Goal: Task Accomplishment & Management: Manage account settings

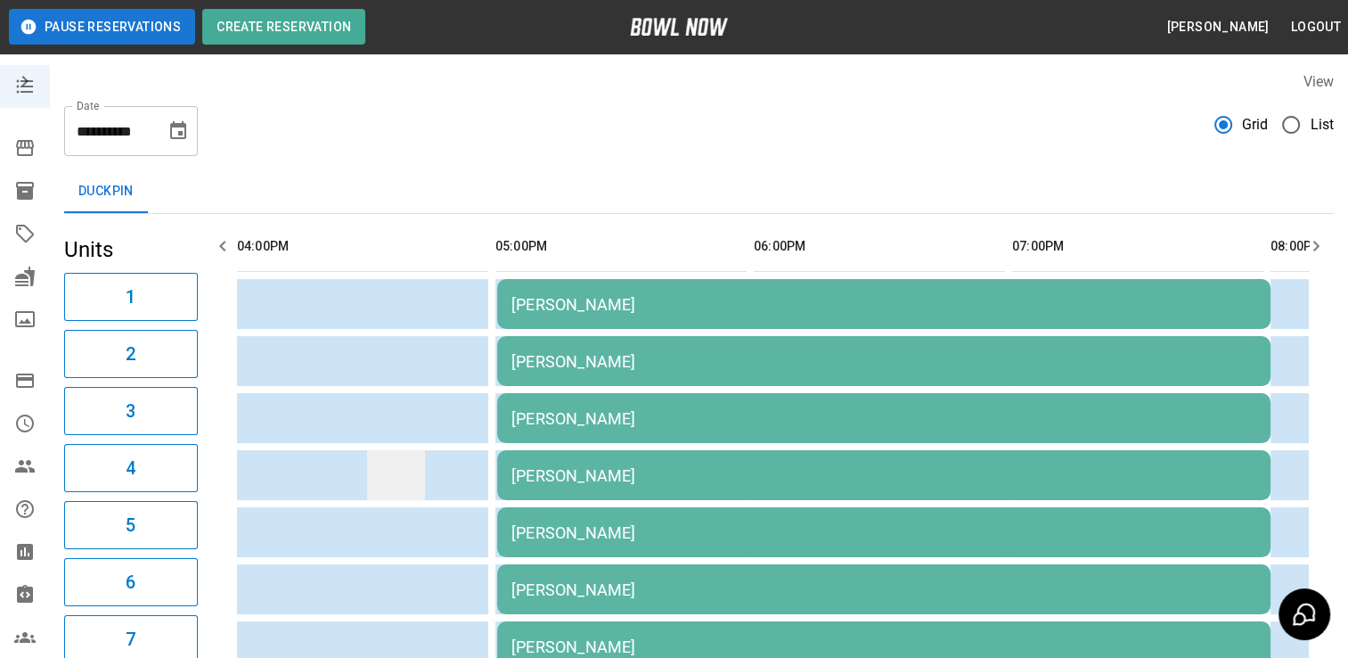
click at [421, 453] on td "sticky table" at bounding box center [396, 475] width 58 height 50
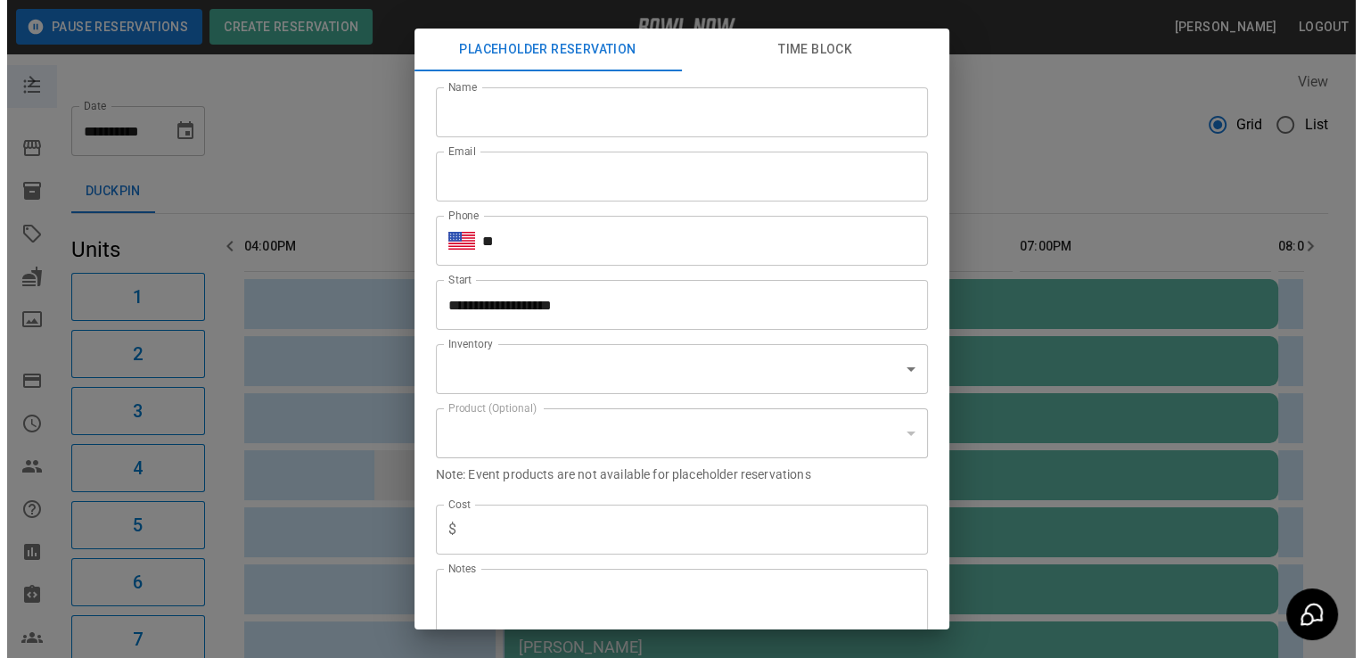
scroll to position [34, 0]
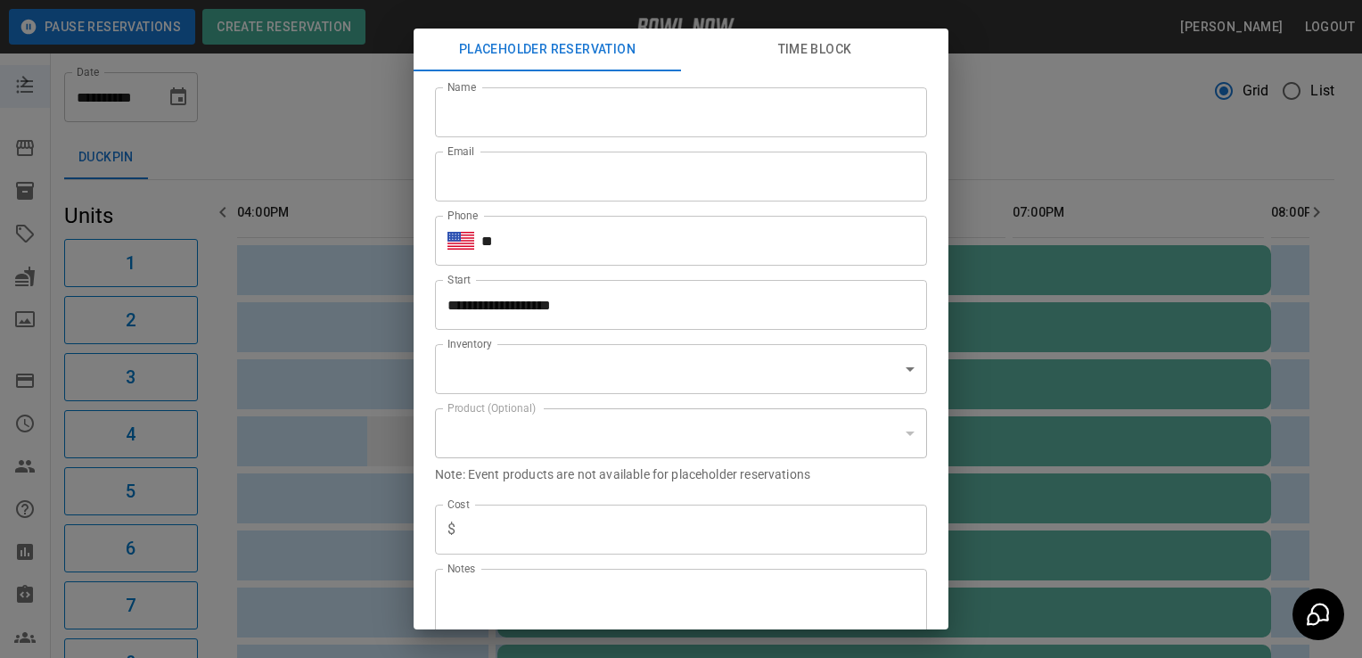
type input "**********"
click at [307, 122] on div "**********" at bounding box center [681, 329] width 1362 height 658
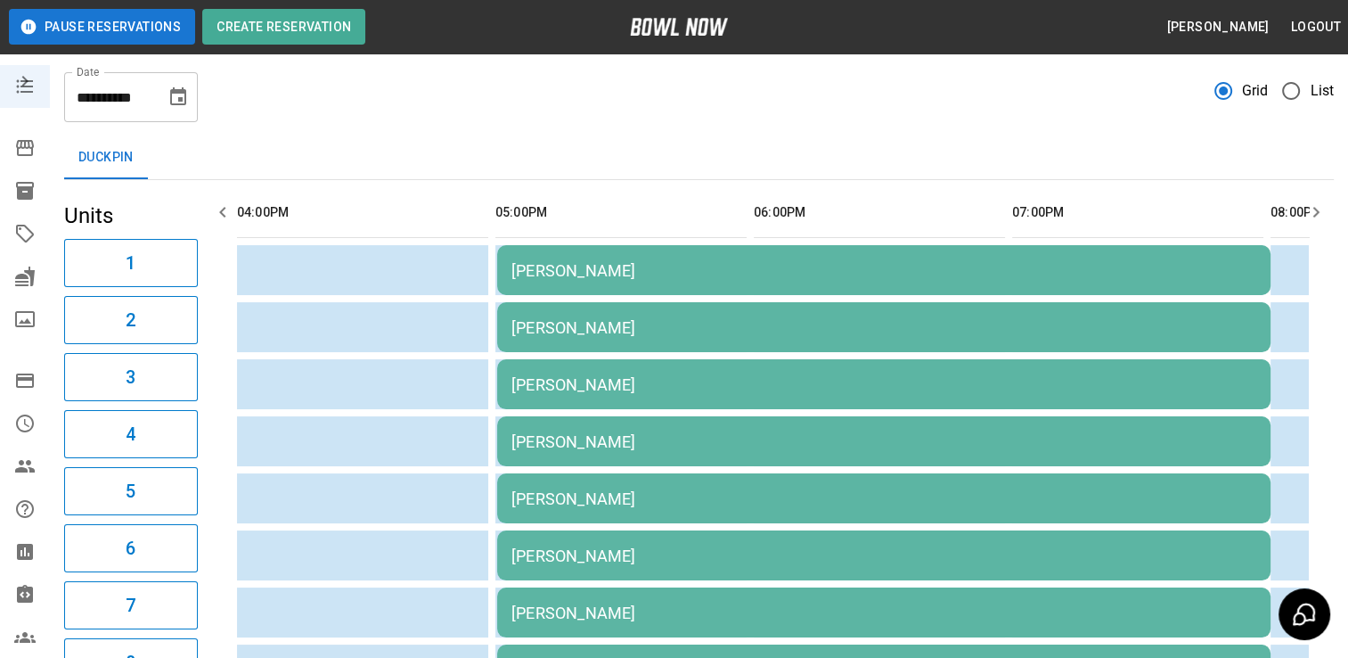
click at [592, 274] on div "[PERSON_NAME]" at bounding box center [884, 270] width 745 height 19
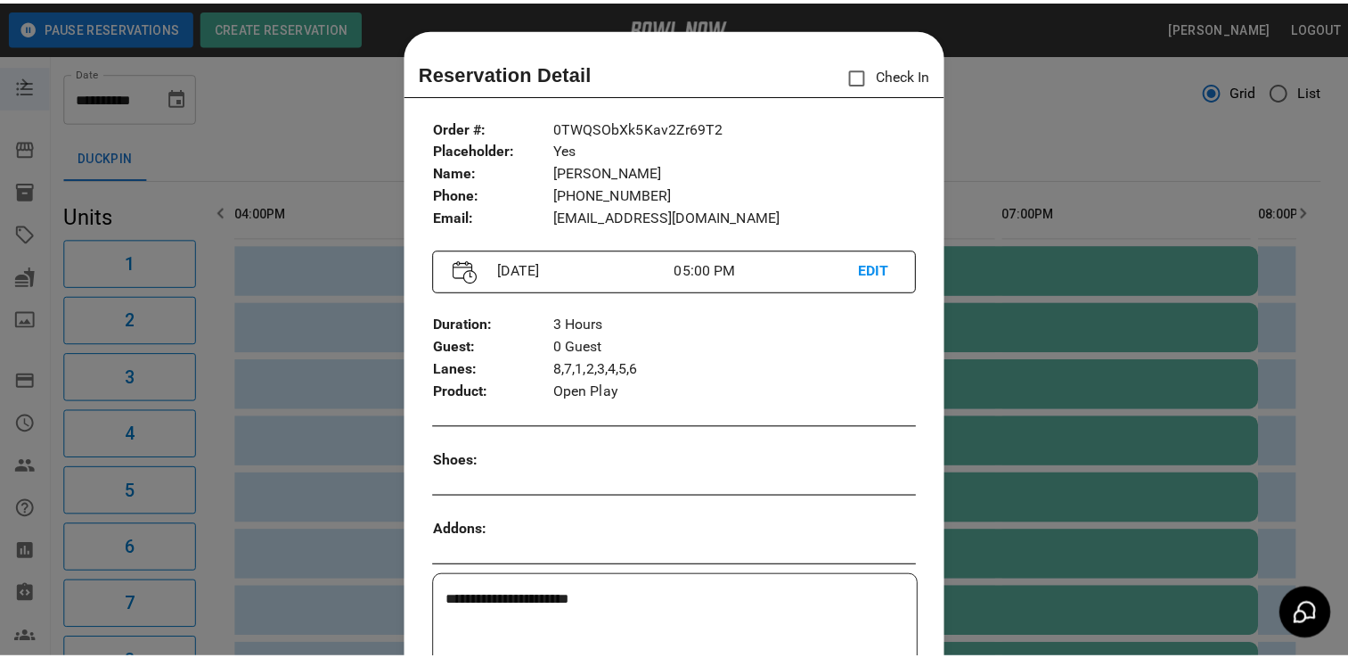
scroll to position [29, 0]
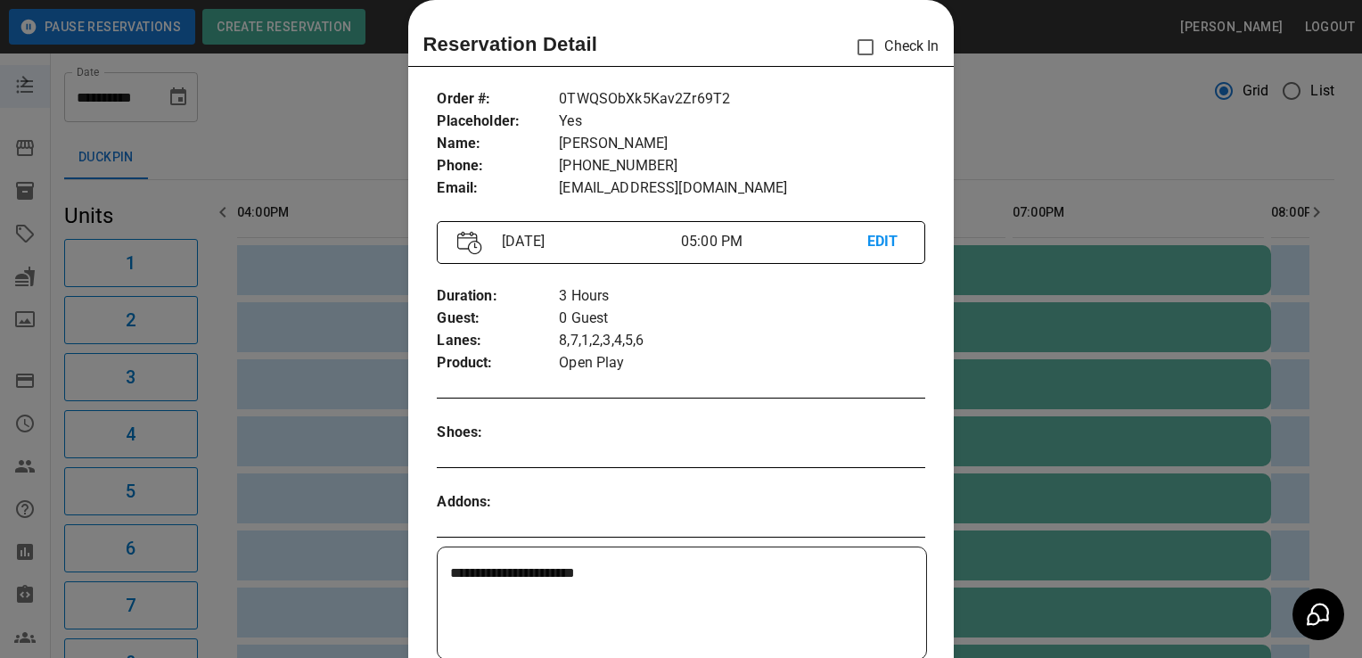
click at [325, 127] on div at bounding box center [681, 329] width 1362 height 658
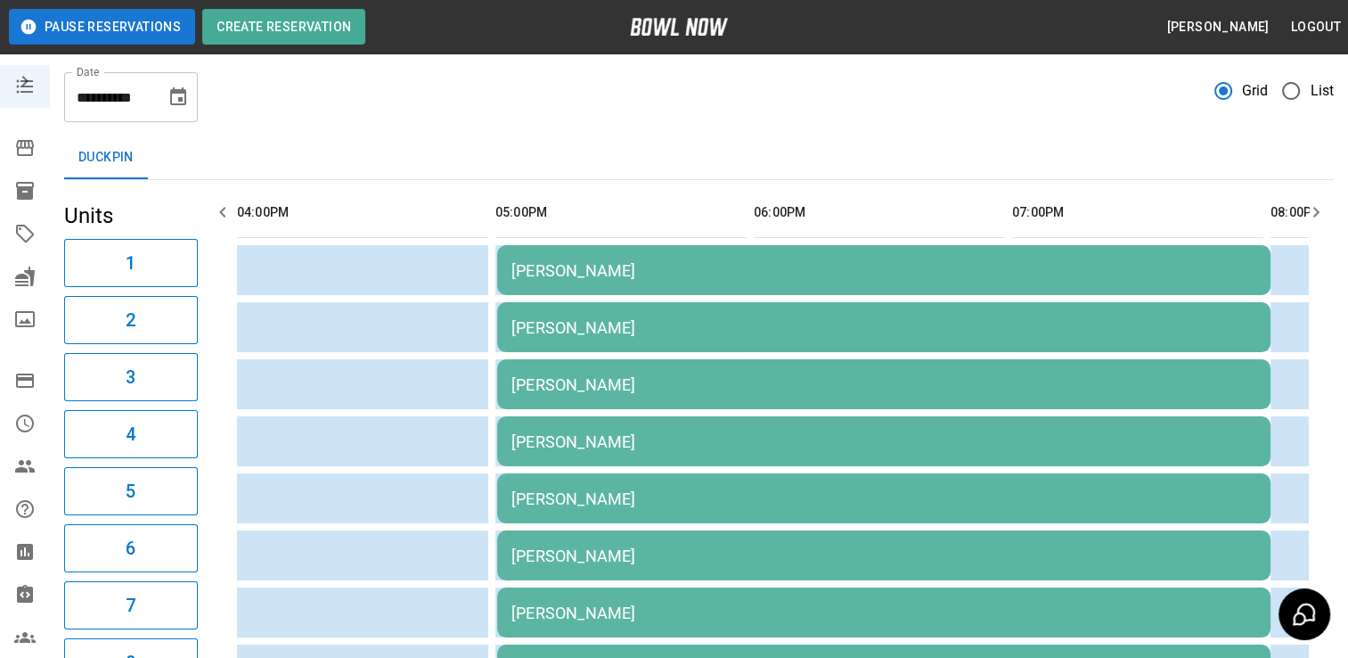
click at [192, 94] on button "Choose date, selected date is Oct 3, 2025" at bounding box center [178, 97] width 36 height 36
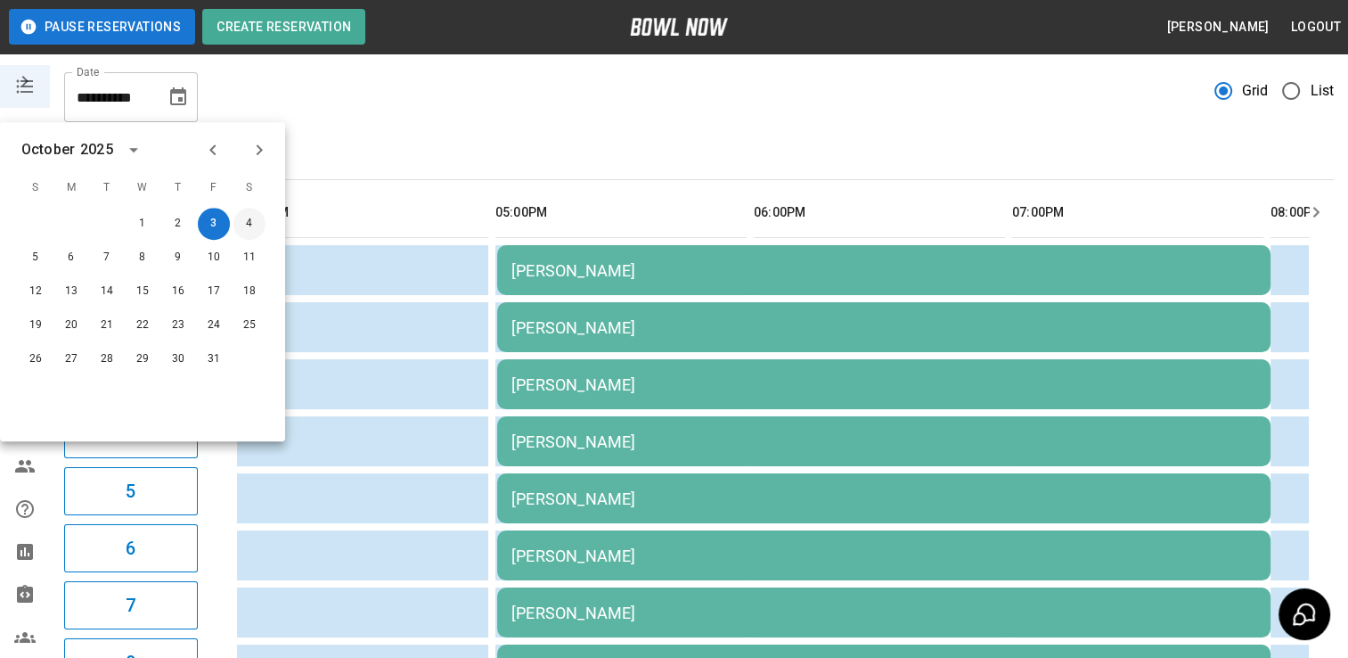
click at [260, 232] on button "4" at bounding box center [249, 224] width 32 height 32
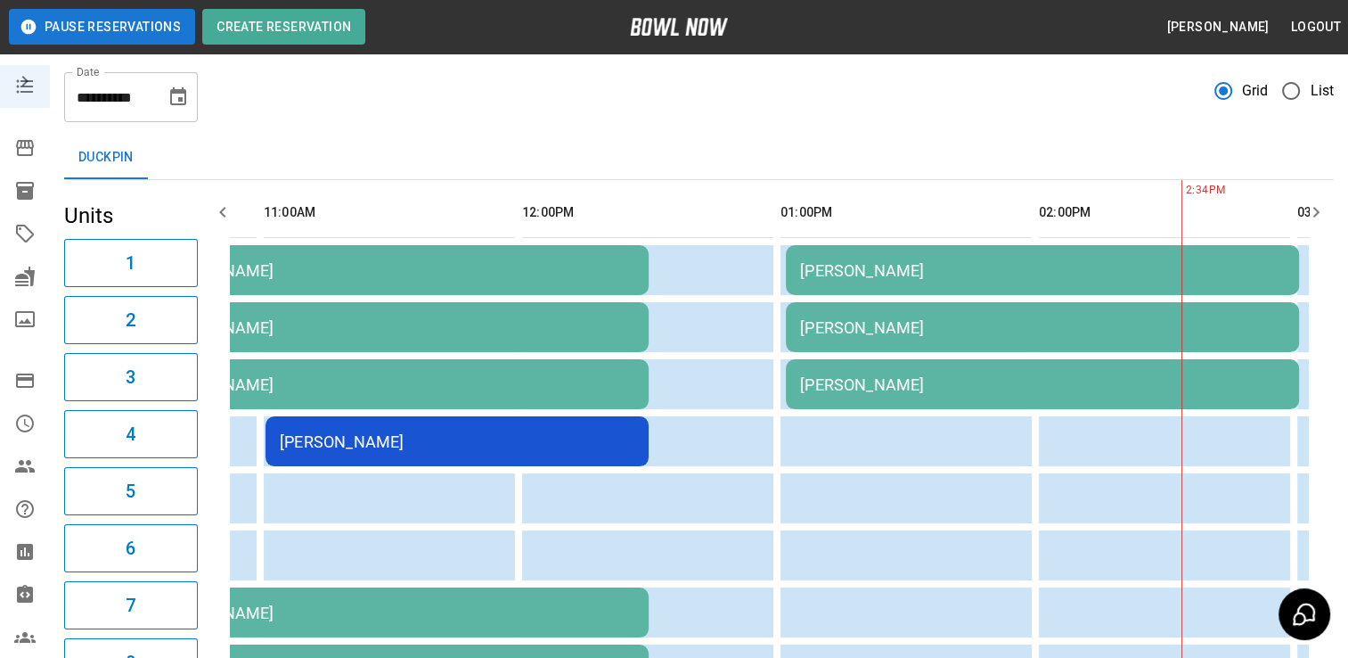
scroll to position [0, 0]
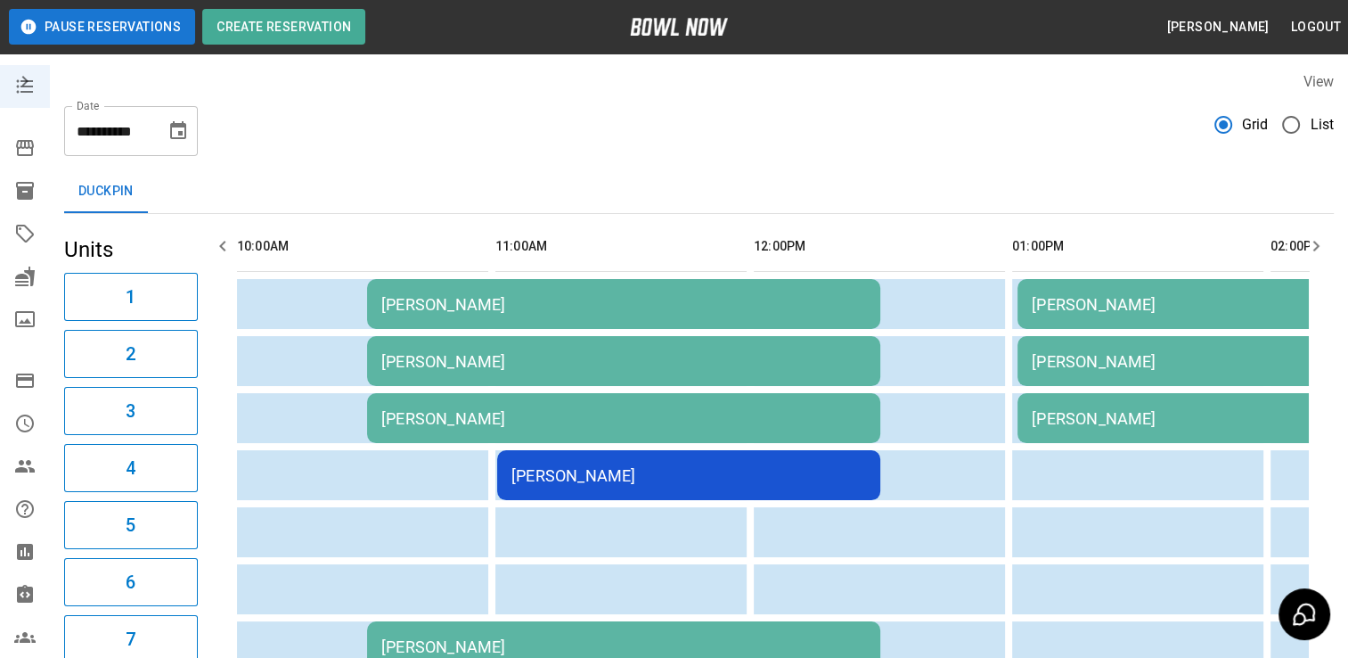
click at [186, 126] on icon "Choose date, selected date is Oct 4, 2025" at bounding box center [178, 130] width 21 height 21
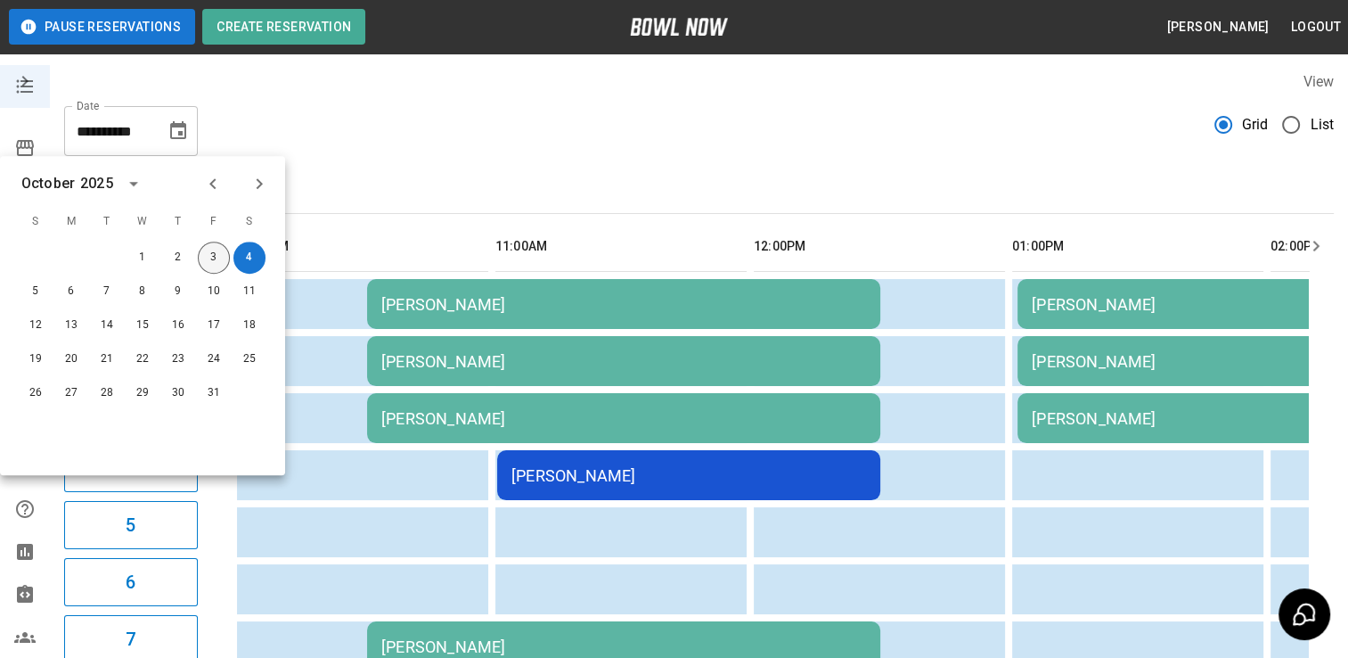
click at [215, 260] on button "3" at bounding box center [214, 257] width 32 height 32
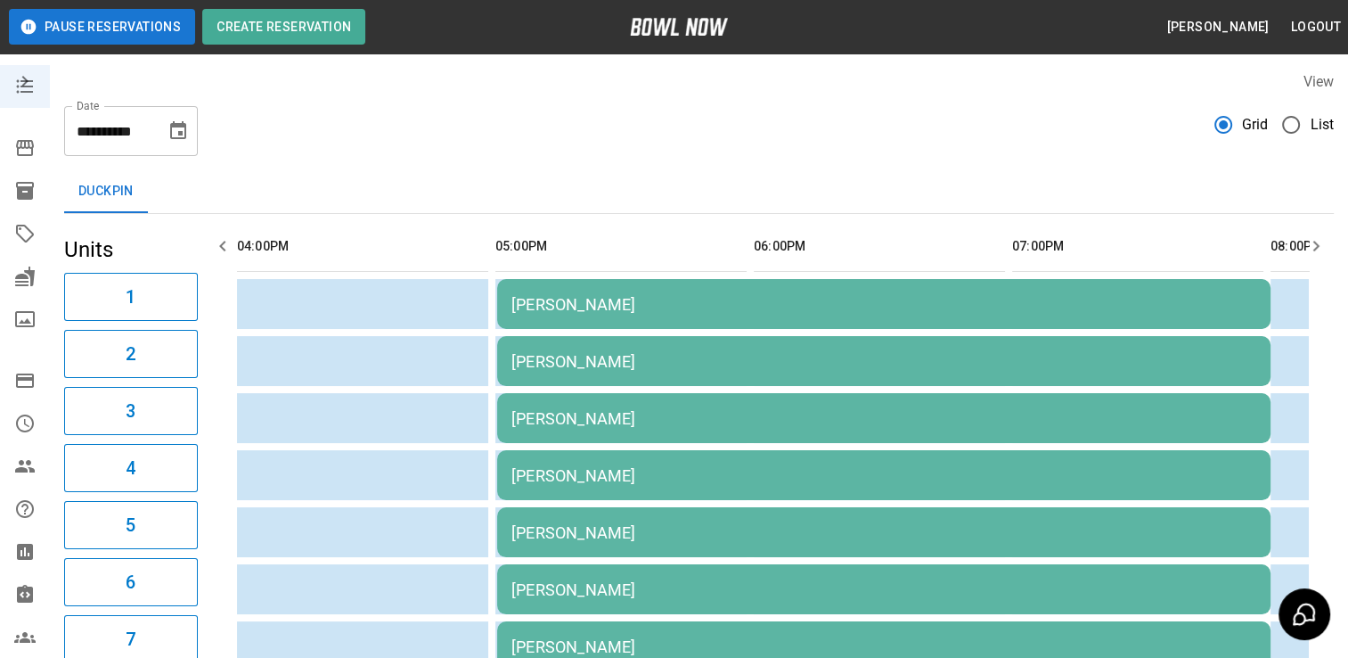
click at [585, 314] on td "[PERSON_NAME]" at bounding box center [883, 304] width 773 height 50
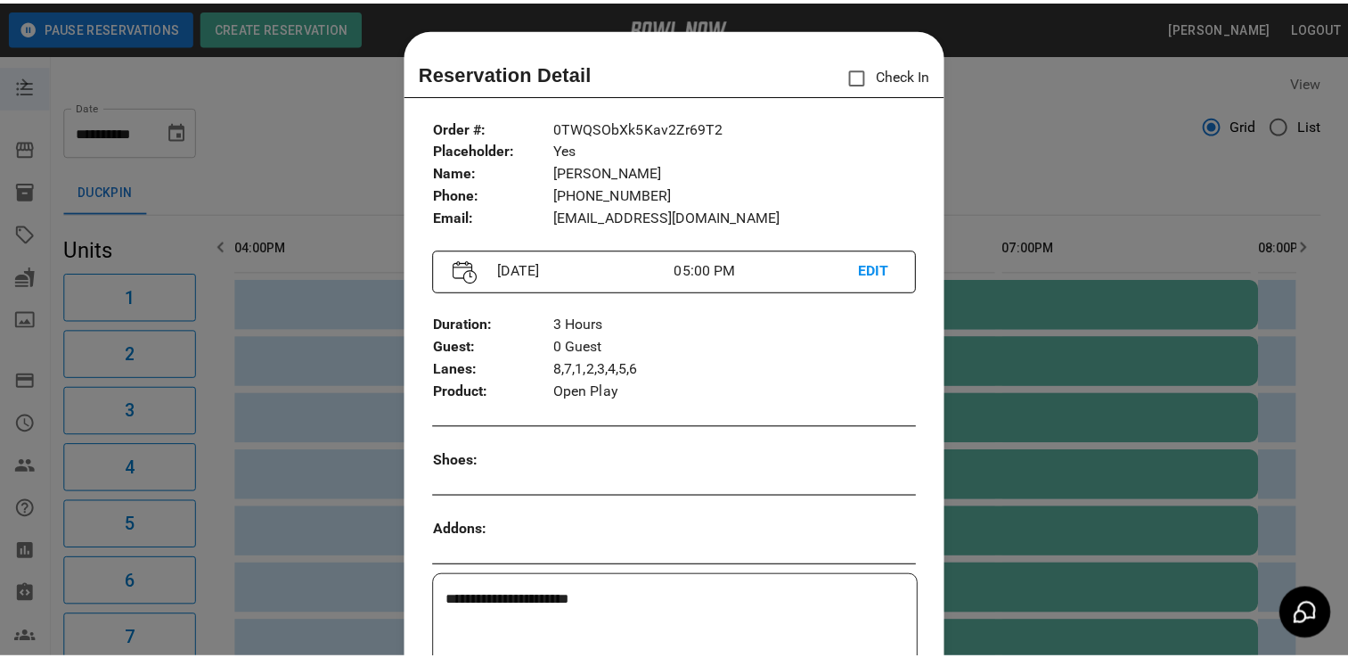
scroll to position [29, 0]
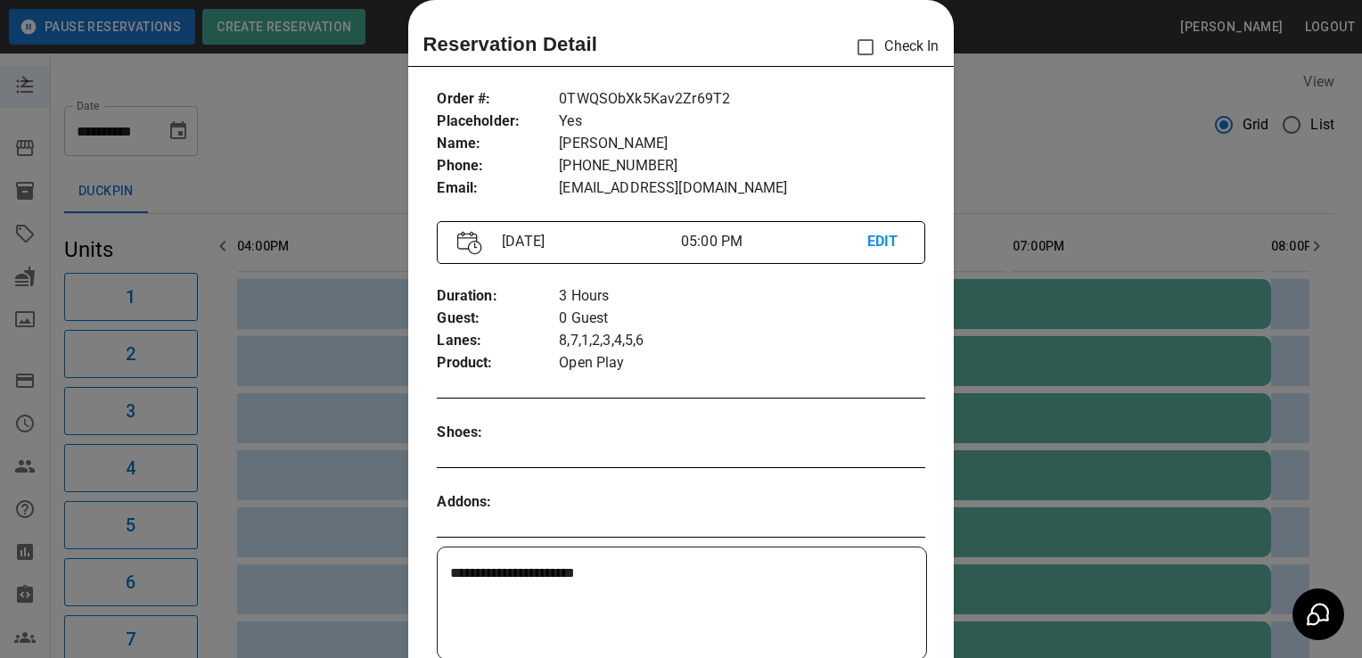
click at [286, 143] on div at bounding box center [681, 329] width 1362 height 658
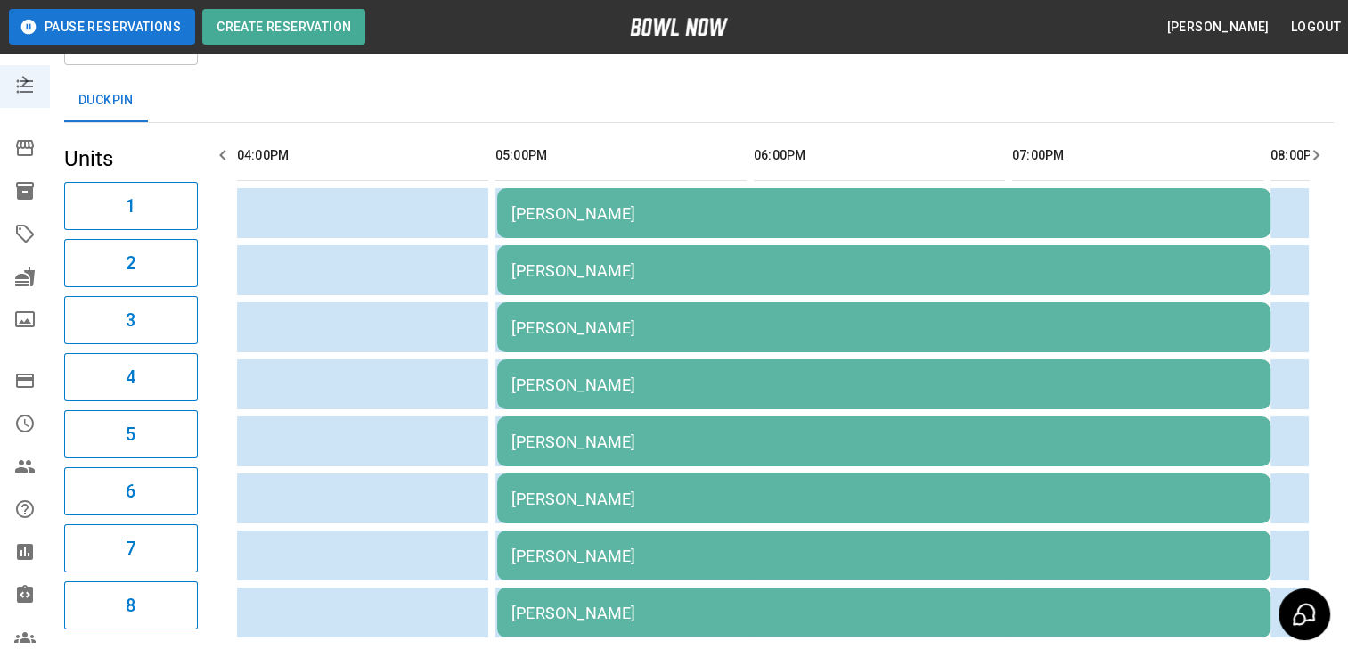
scroll to position [0, 0]
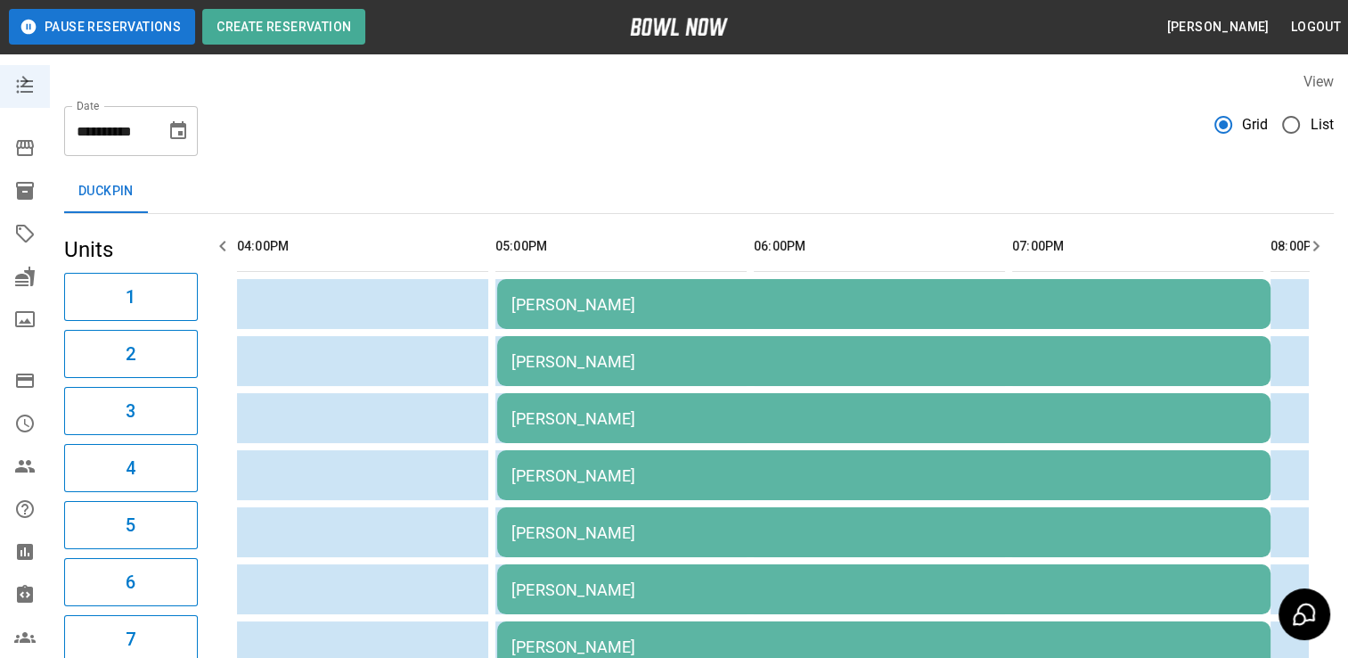
click at [184, 134] on icon "Choose date, selected date is Oct 3, 2025" at bounding box center [178, 130] width 16 height 18
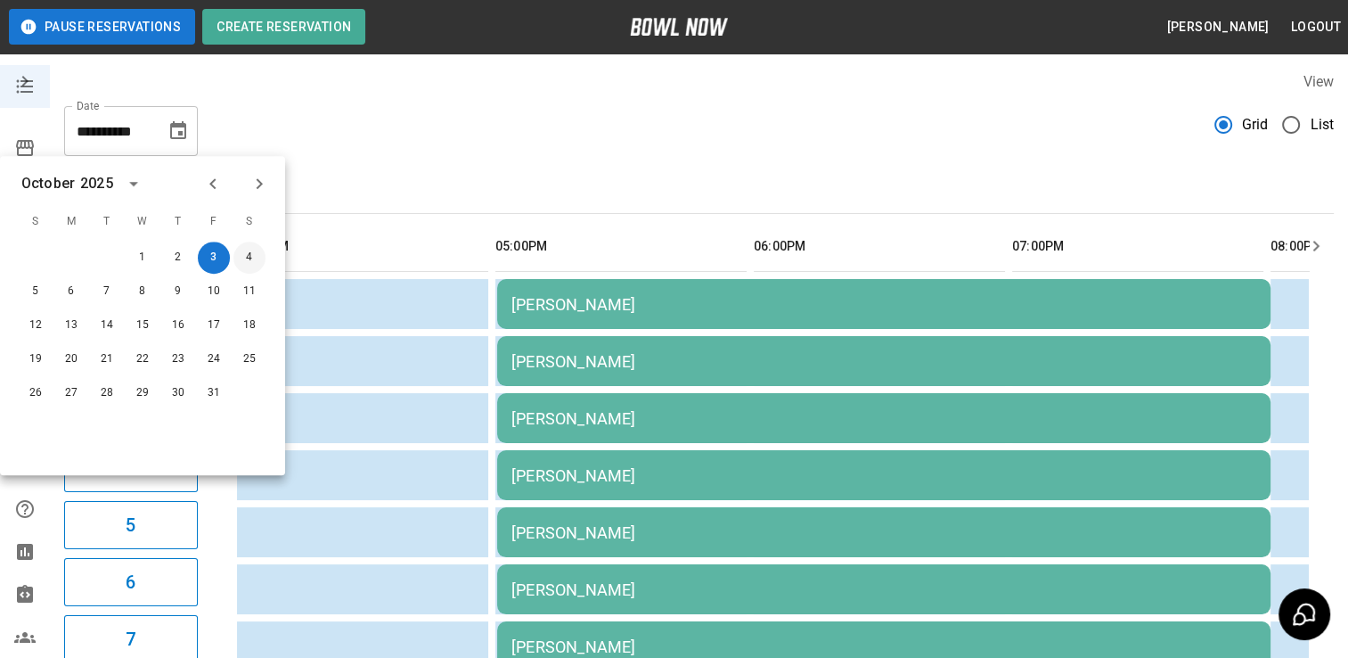
click at [256, 262] on button "4" at bounding box center [249, 257] width 32 height 32
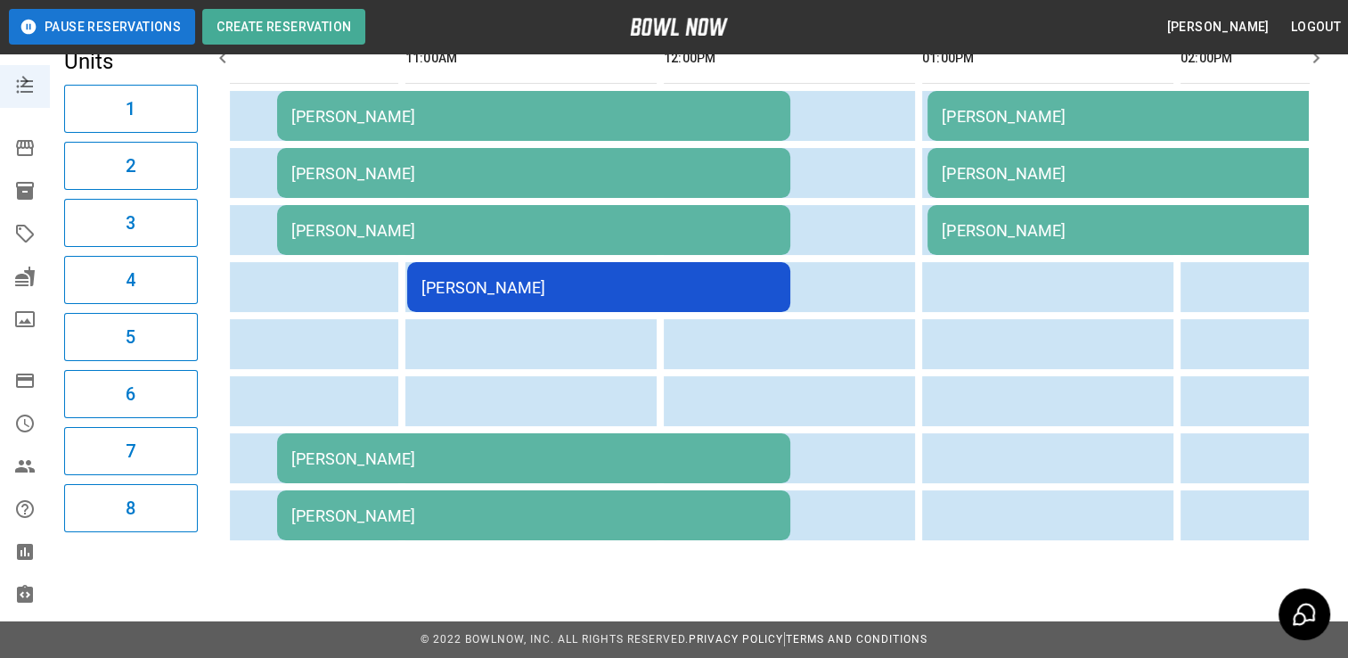
scroll to position [0, 217]
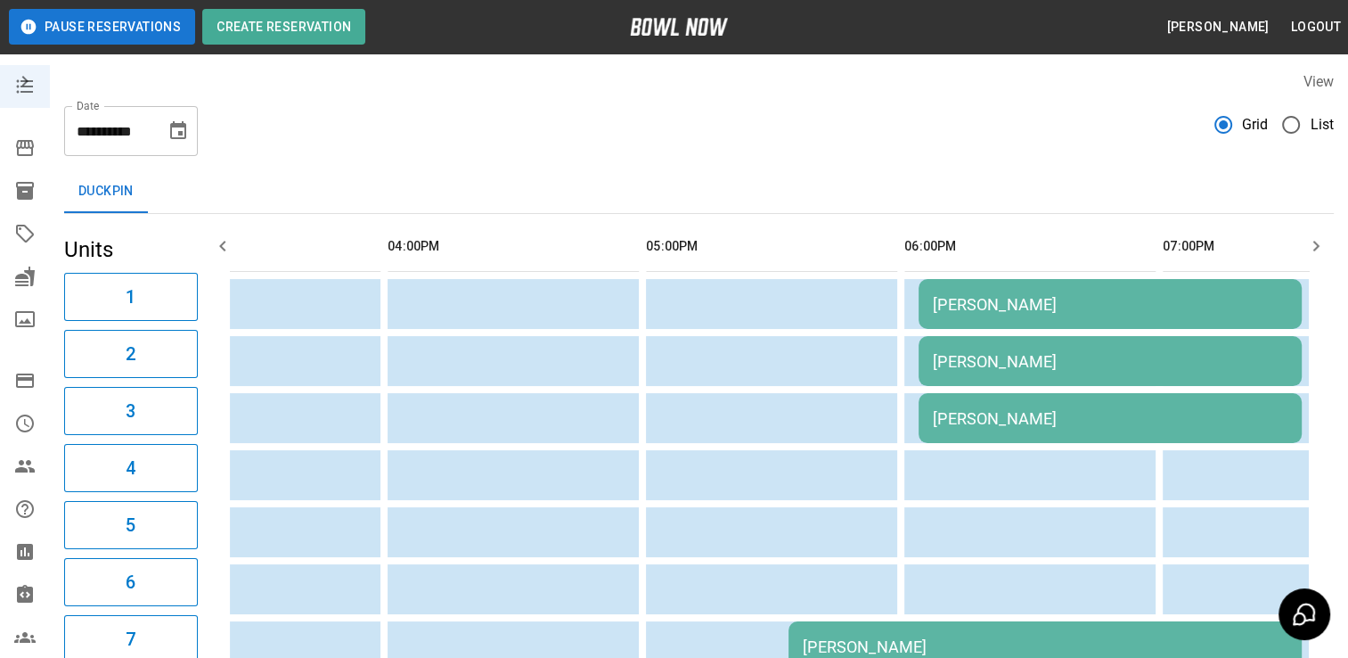
click at [191, 127] on button "Choose date, selected date is Oct 4, 2025" at bounding box center [178, 131] width 36 height 36
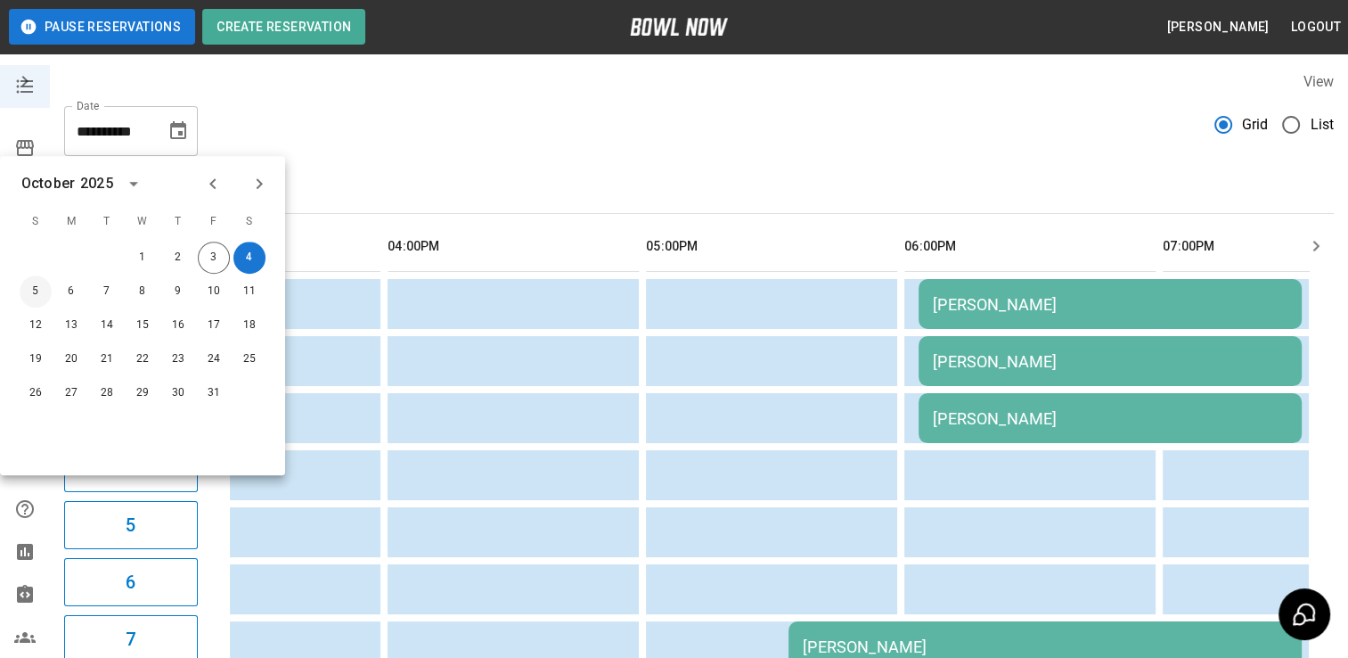
click at [41, 297] on button "5" at bounding box center [36, 291] width 32 height 32
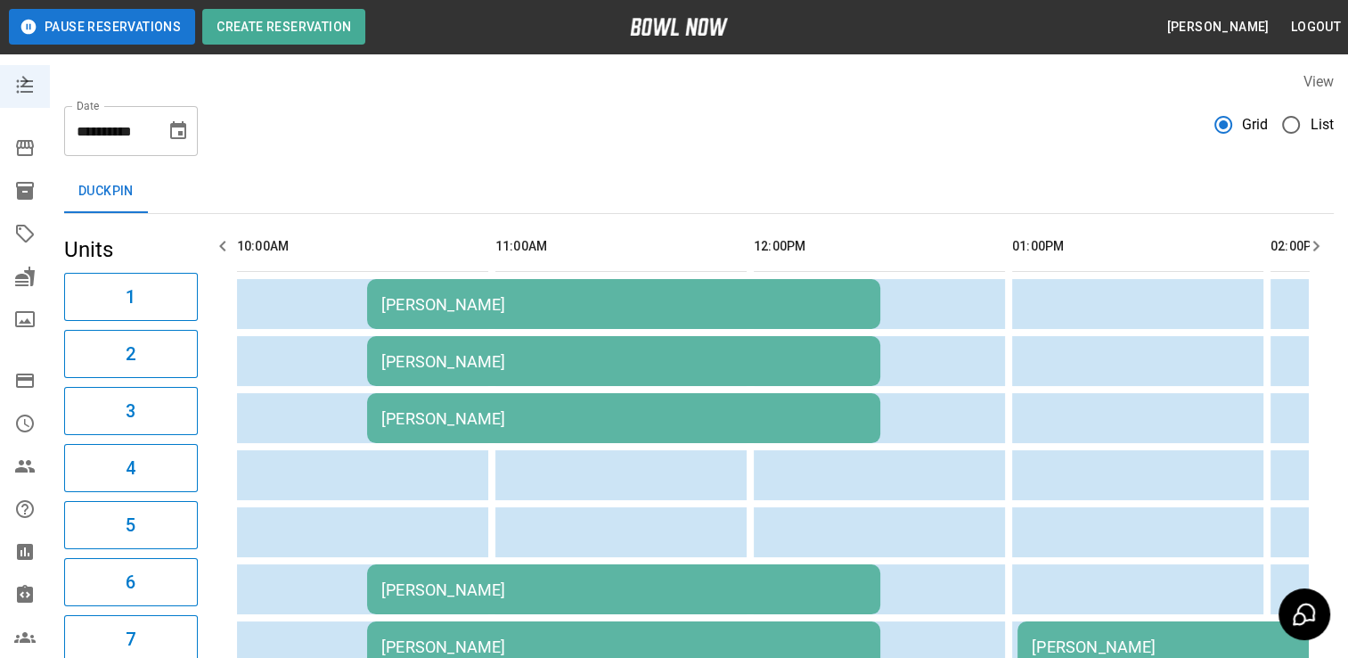
click at [191, 125] on button "Choose date, selected date is Oct 5, 2025" at bounding box center [178, 131] width 36 height 36
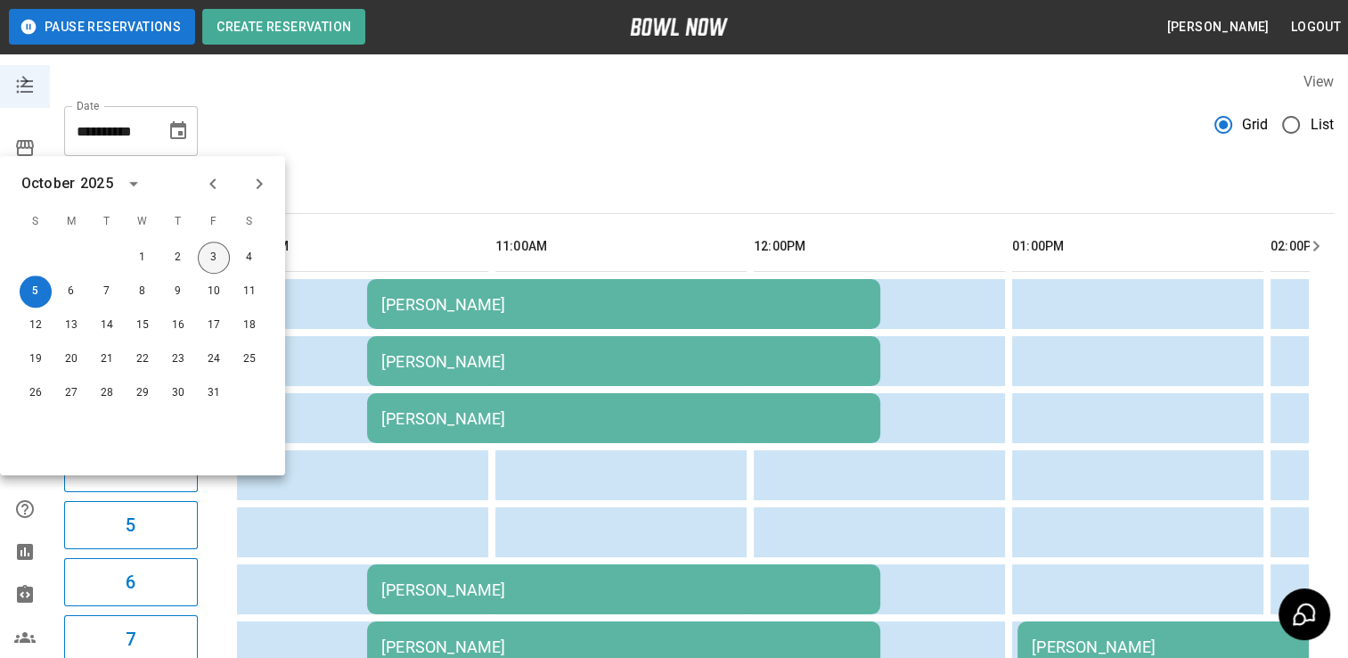
click at [216, 266] on button "3" at bounding box center [214, 257] width 32 height 32
type input "**********"
